Goal: Information Seeking & Learning: Learn about a topic

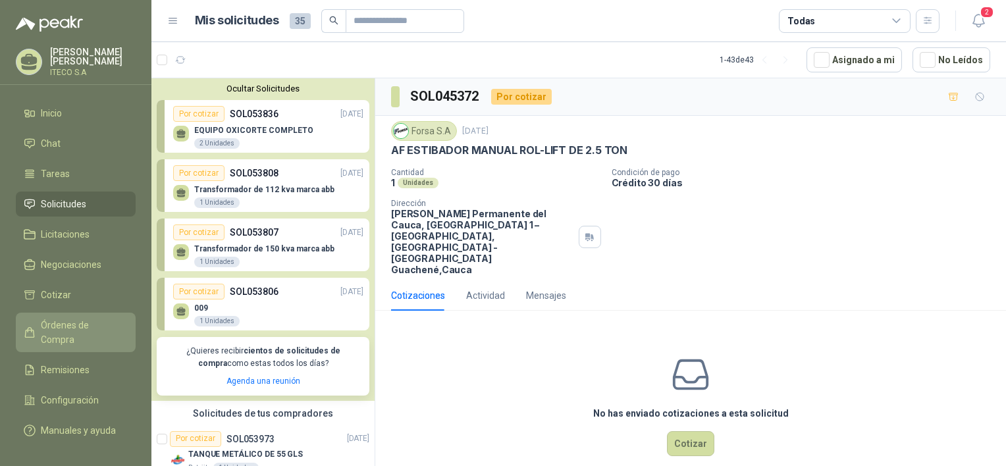
click at [83, 326] on span "Órdenes de Compra" at bounding box center [82, 332] width 82 height 29
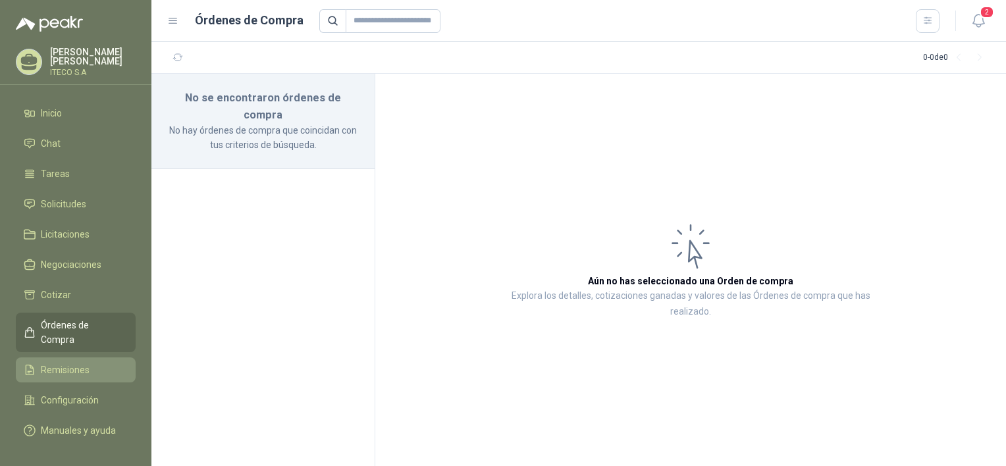
click at [55, 363] on span "Remisiones" at bounding box center [65, 370] width 49 height 14
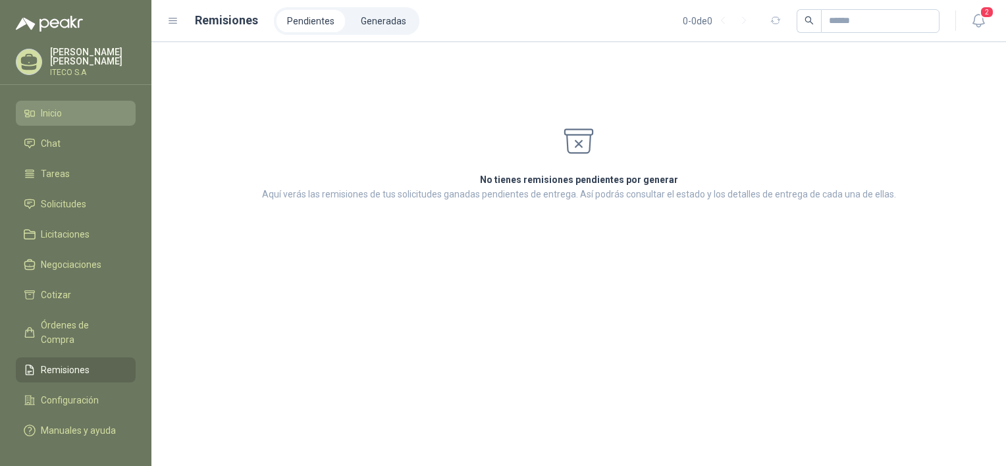
click at [61, 106] on span "Inicio" at bounding box center [51, 113] width 21 height 14
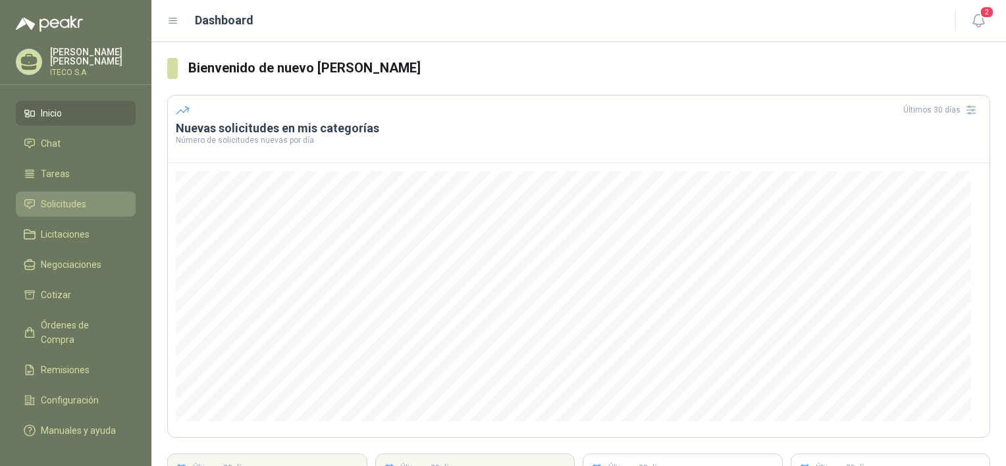
click at [53, 205] on span "Solicitudes" at bounding box center [63, 204] width 45 height 14
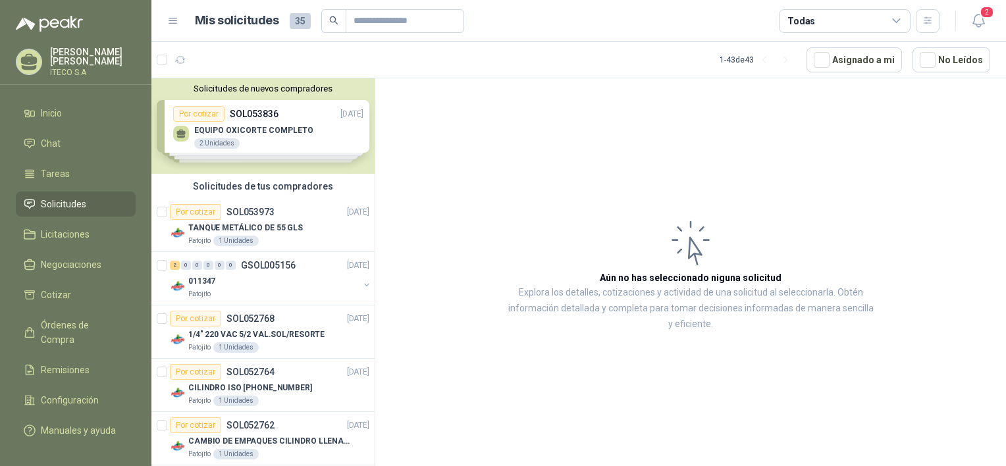
click at [311, 113] on div "Solicitudes de nuevos compradores Por cotizar SOL053836 [DATE] EQUIPO OXICORTE …" at bounding box center [262, 125] width 223 height 95
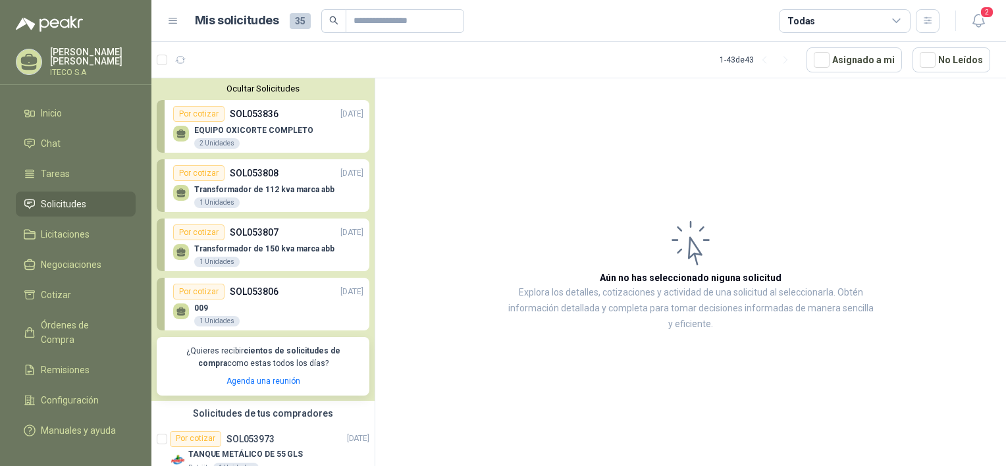
click at [260, 190] on p "Transformador de 112 kva marca abb" at bounding box center [264, 189] width 140 height 9
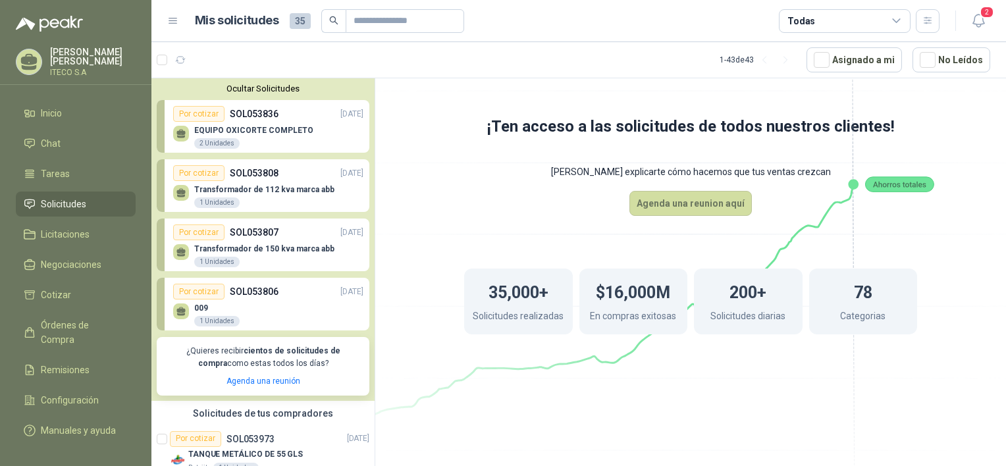
click at [263, 183] on div "Transformador de 112 kva marca abb 1 Unidades" at bounding box center [268, 195] width 190 height 28
click at [255, 296] on p "SOL053806" at bounding box center [254, 291] width 49 height 14
click at [278, 141] on div "EQUIPO OXICORTE COMPLETO 2 Unidades" at bounding box center [253, 138] width 119 height 24
click at [971, 16] on icon "button" at bounding box center [978, 21] width 16 height 16
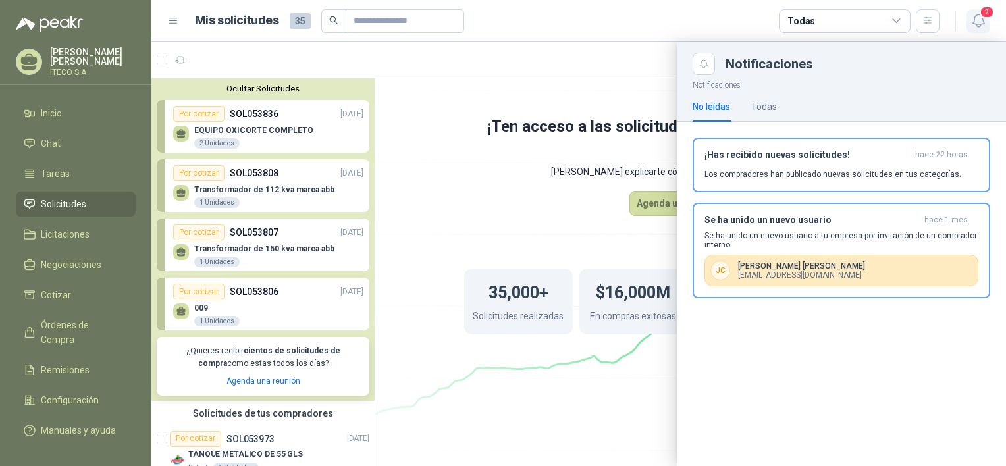
click at [971, 16] on icon "button" at bounding box center [978, 21] width 16 height 16
